Goal: Navigation & Orientation: Find specific page/section

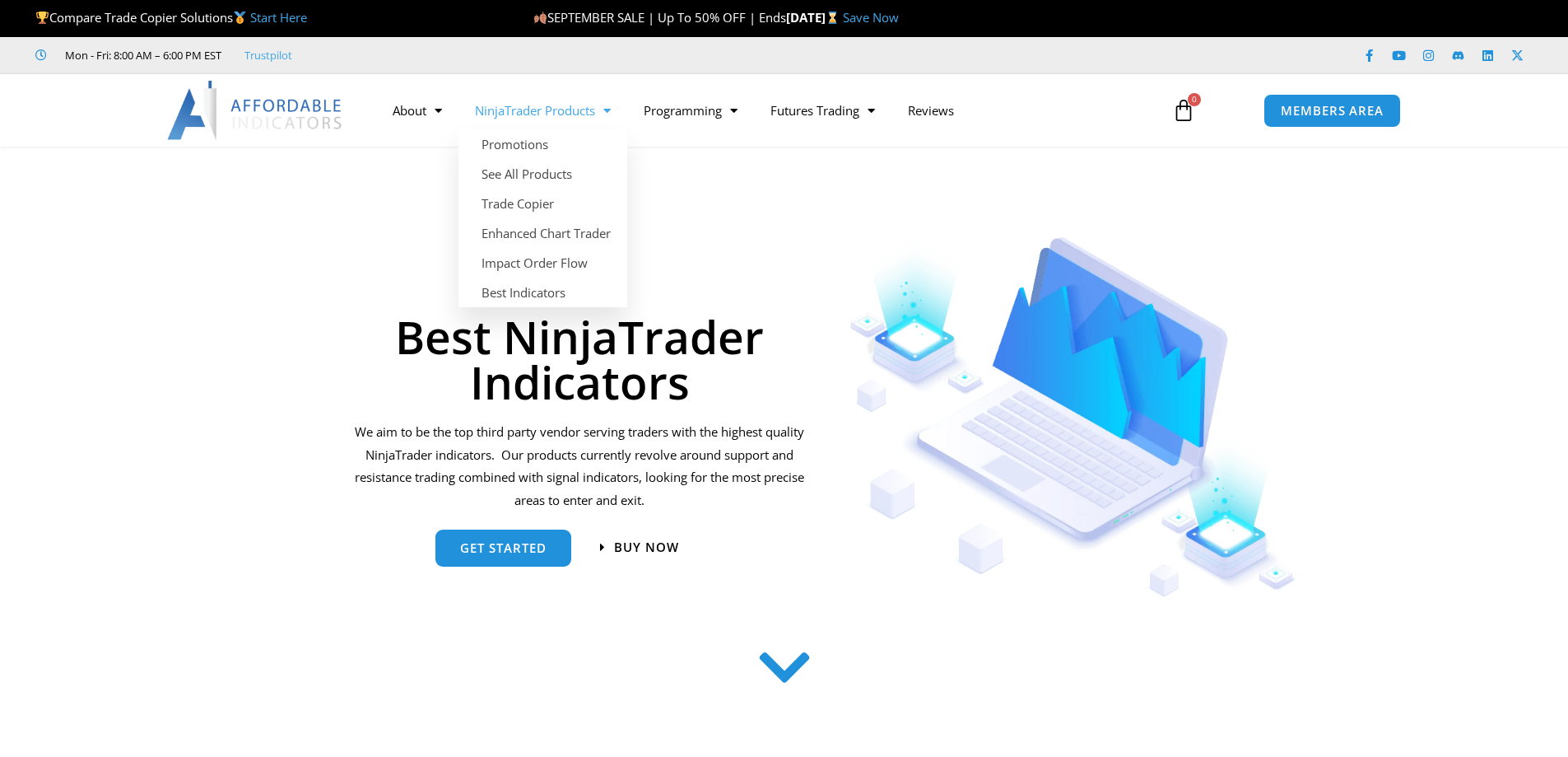
click at [611, 108] on span "Menu" at bounding box center [603, 111] width 16 height 28
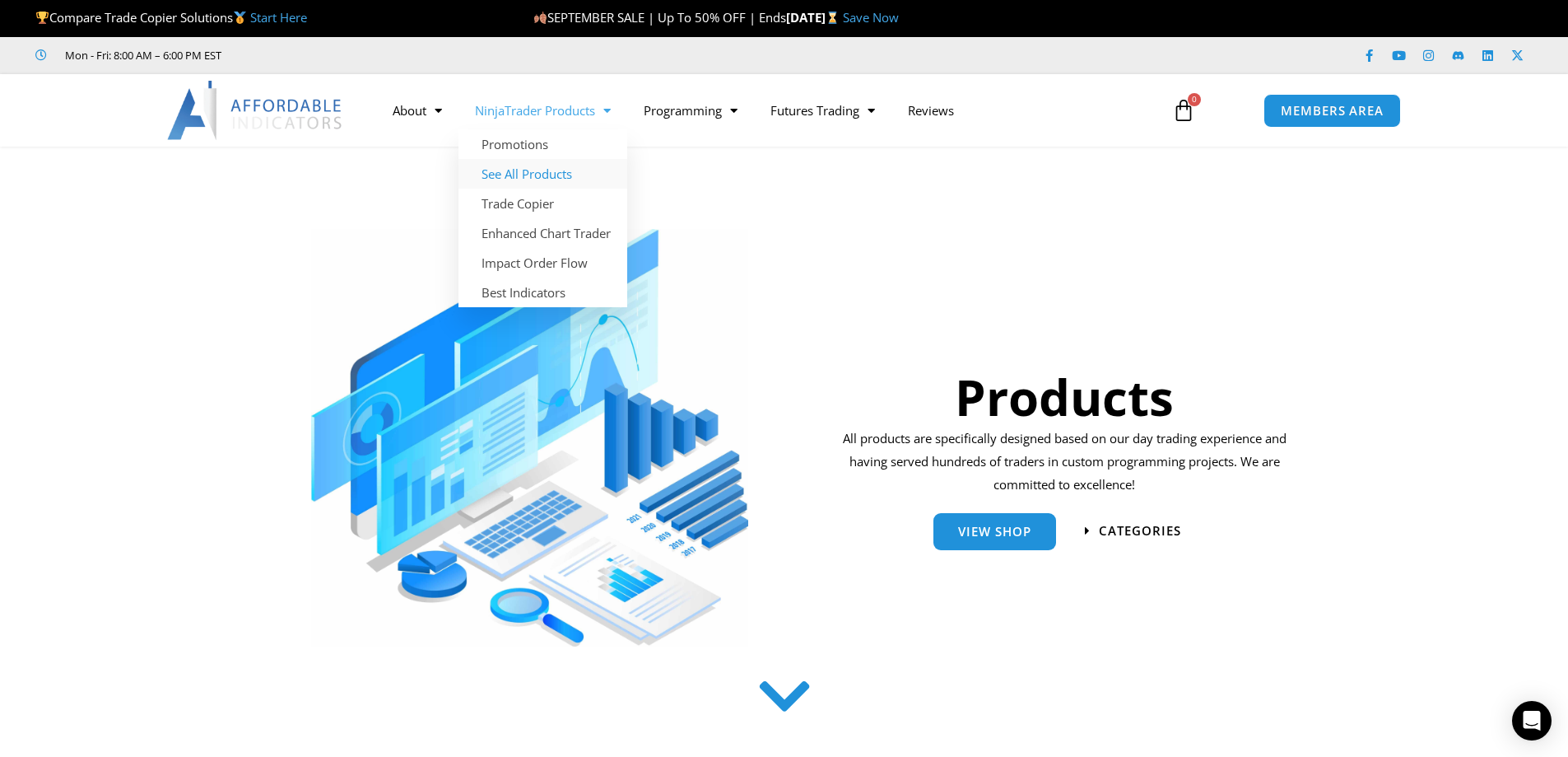
click at [558, 173] on link "See All Products" at bounding box center [543, 174] width 169 height 29
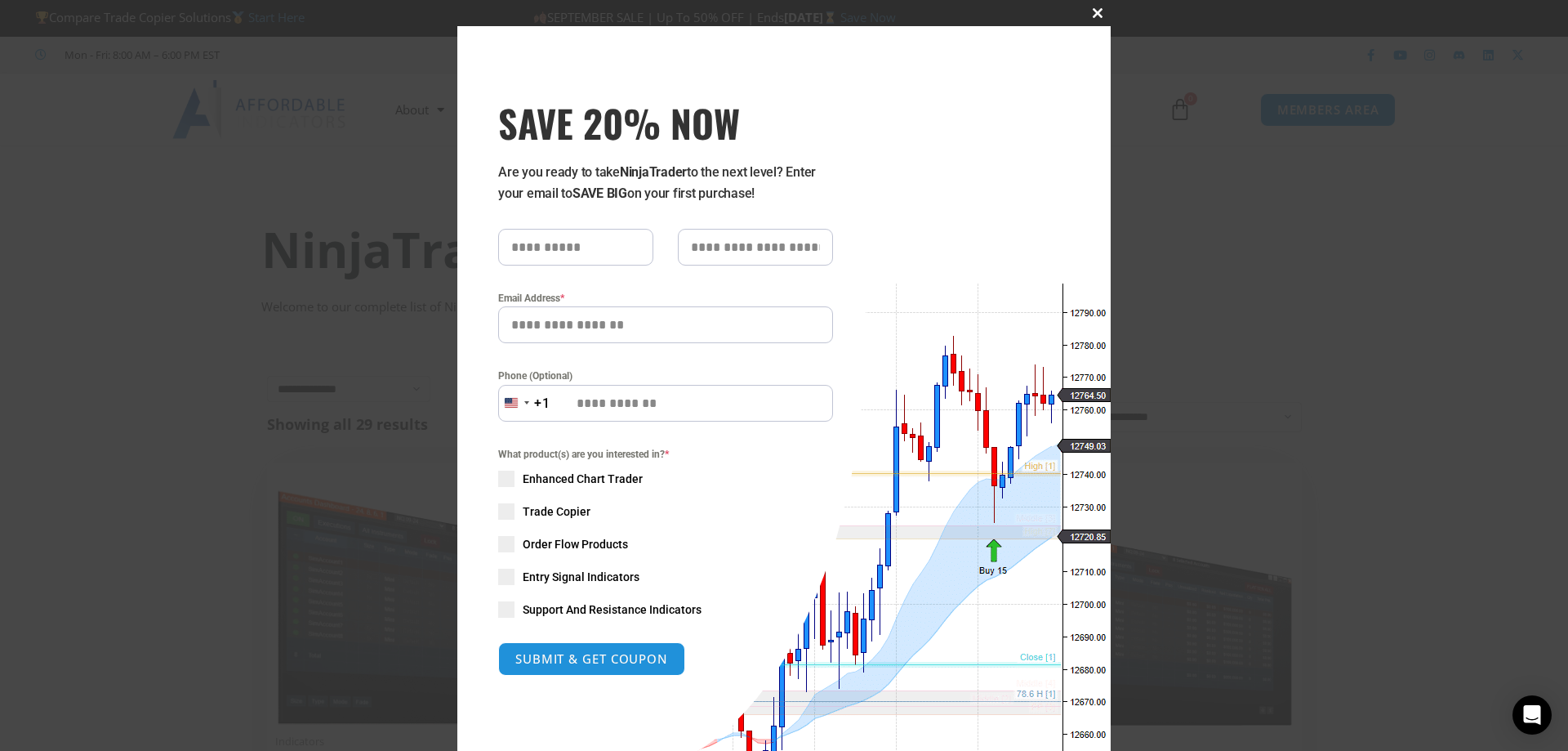
click at [1092, 10] on span "SAVE 20% NOW popup" at bounding box center [1098, 13] width 26 height 9
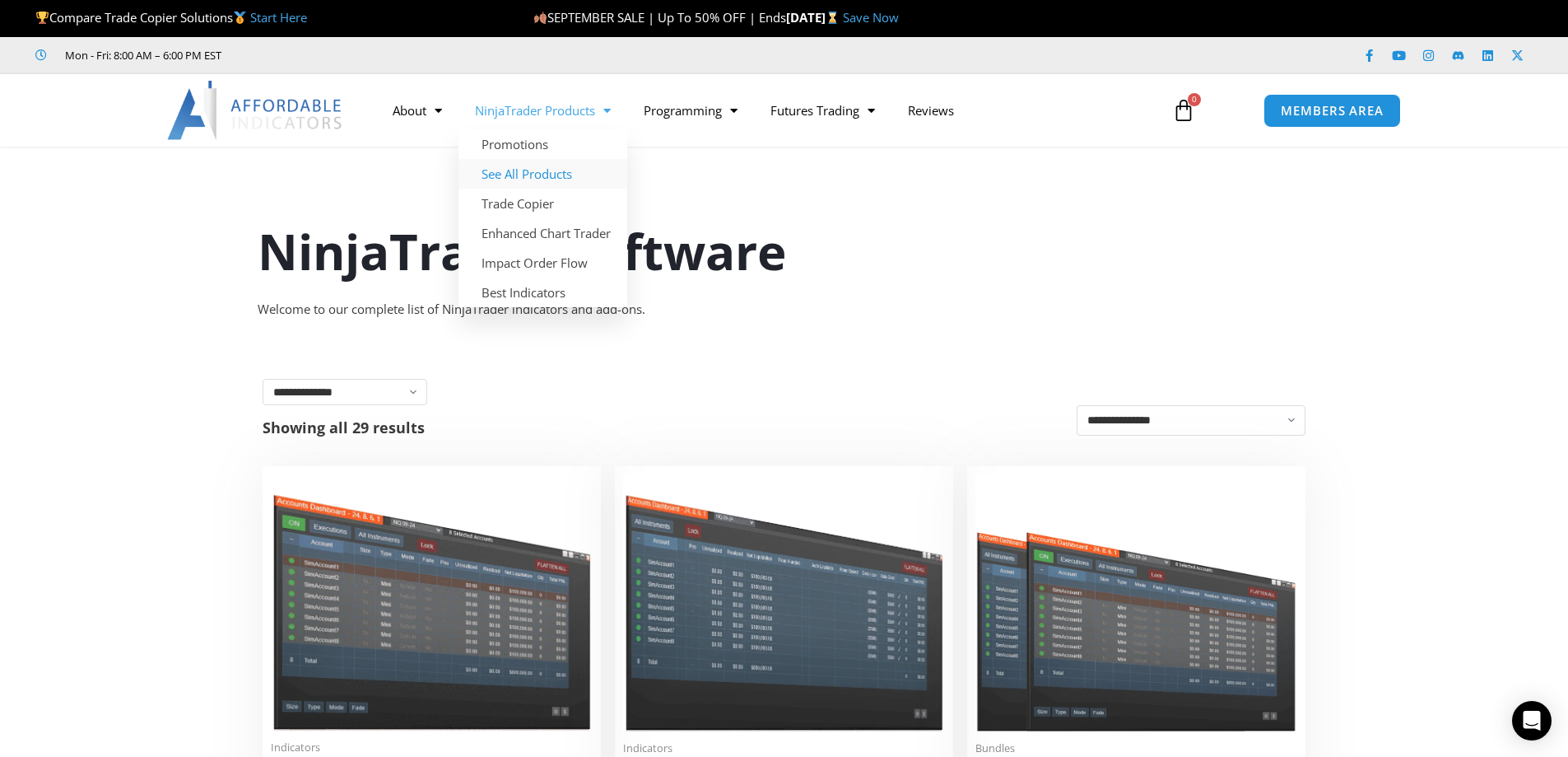
click at [551, 173] on link "See All Products" at bounding box center [543, 174] width 169 height 29
